Goal: Information Seeking & Learning: Learn about a topic

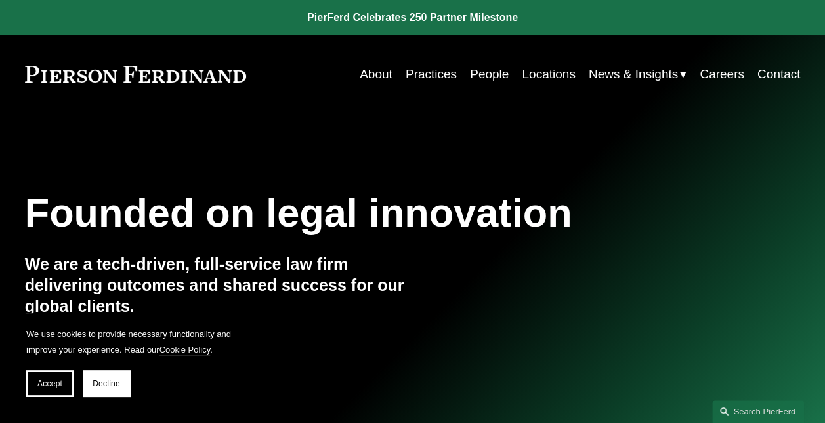
click at [416, 72] on link "Practices" at bounding box center [431, 74] width 51 height 25
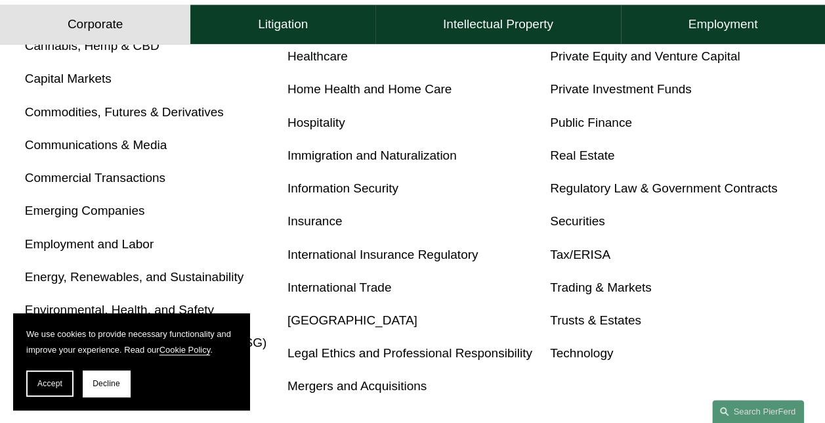
scroll to position [638, 0]
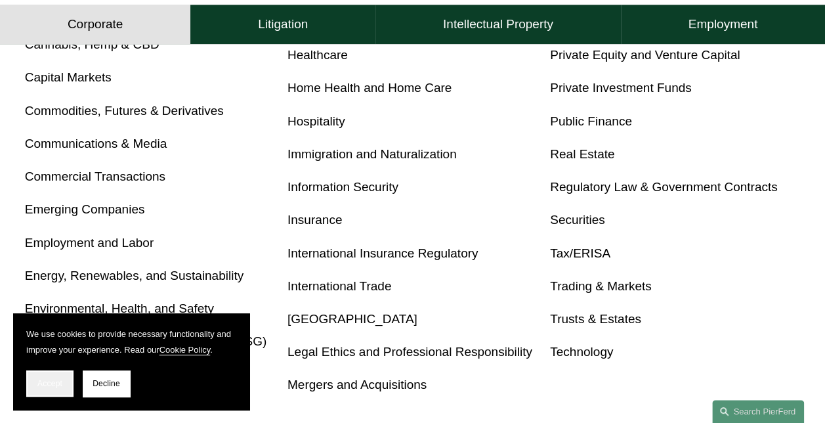
click at [56, 381] on span "Accept" at bounding box center [49, 383] width 25 height 9
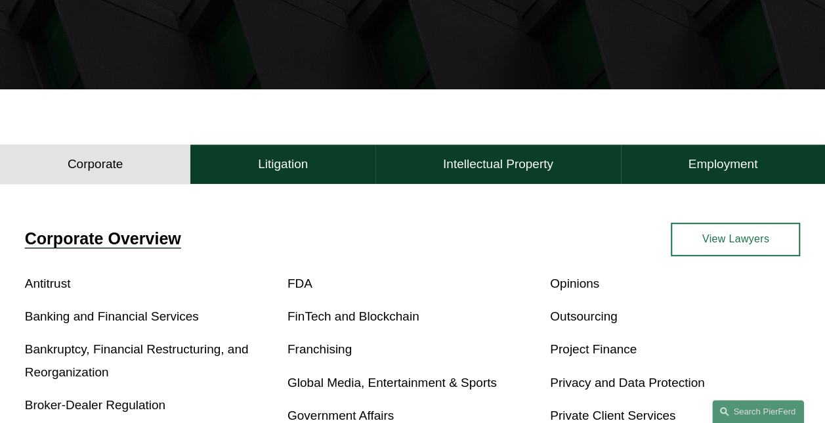
scroll to position [199, 0]
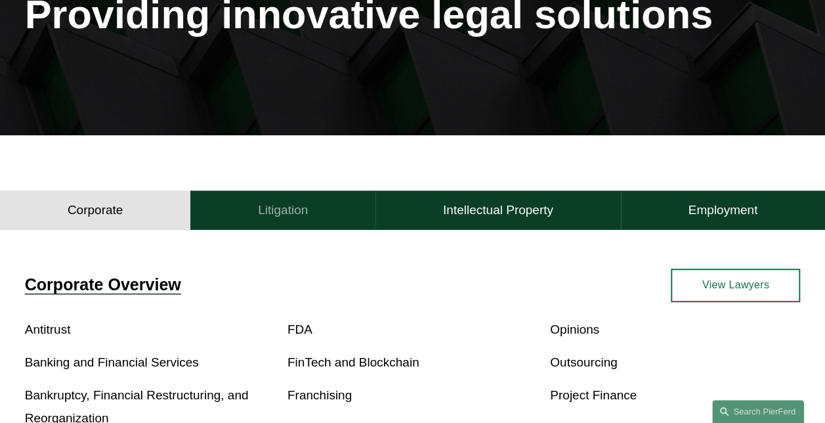
click at [299, 217] on h4 "Litigation" at bounding box center [283, 210] width 50 height 16
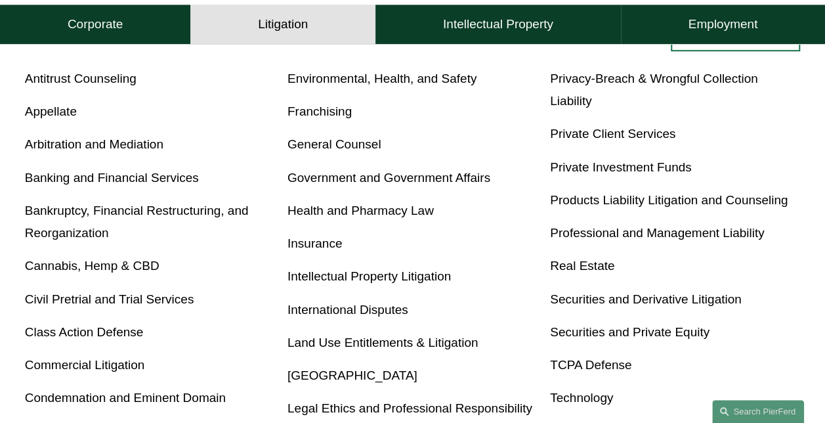
scroll to position [448, 0]
